Goal: Information Seeking & Learning: Learn about a topic

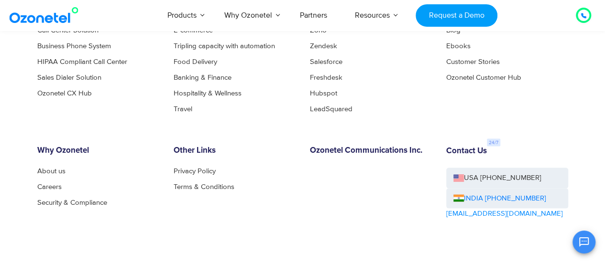
scroll to position [2549, 0]
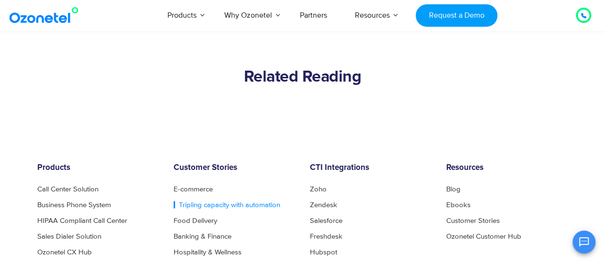
click at [197, 207] on link "Tripling capacity with automation" at bounding box center [226, 204] width 107 height 7
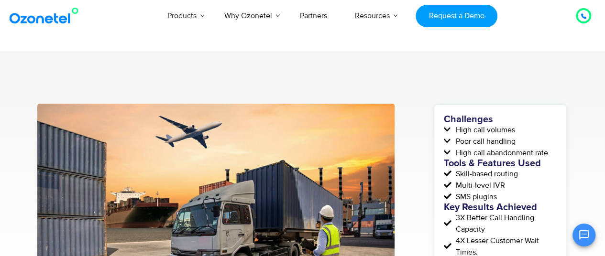
scroll to position [159, 0]
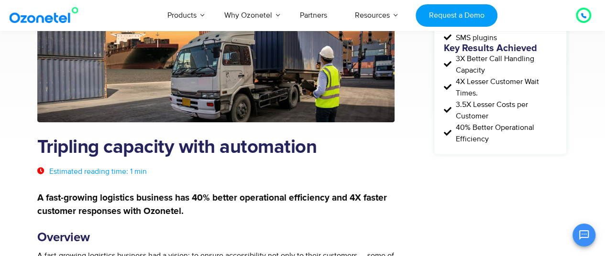
click at [200, 145] on h1 "Tripling capacity with automation" at bounding box center [215, 148] width 357 height 22
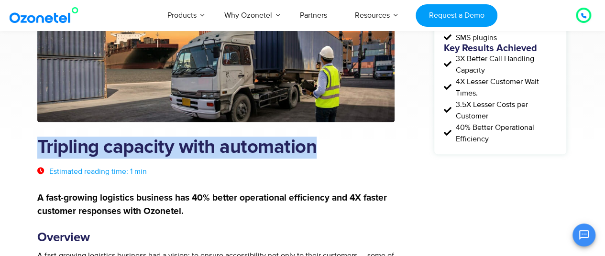
click at [200, 145] on h1 "Tripling capacity with automation" at bounding box center [215, 148] width 357 height 22
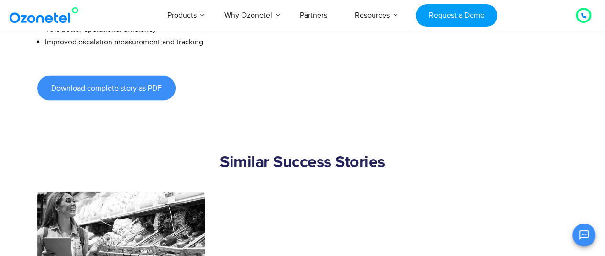
scroll to position [1115, 0]
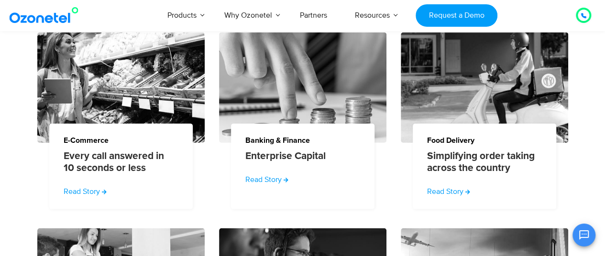
click at [193, 32] on div "Similar Success Stories" at bounding box center [302, 13] width 530 height 38
